Goal: Navigation & Orientation: Go to known website

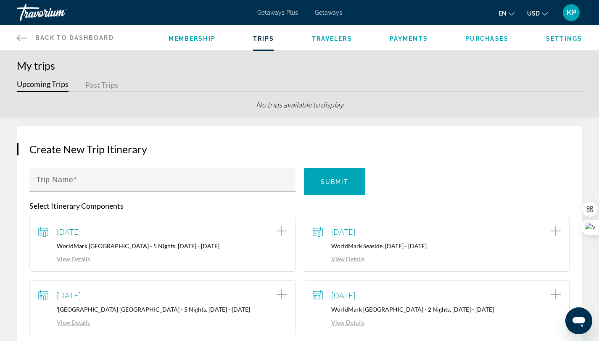
click at [42, 11] on div "Travorium" at bounding box center [59, 13] width 84 height 22
